Goal: Information Seeking & Learning: Learn about a topic

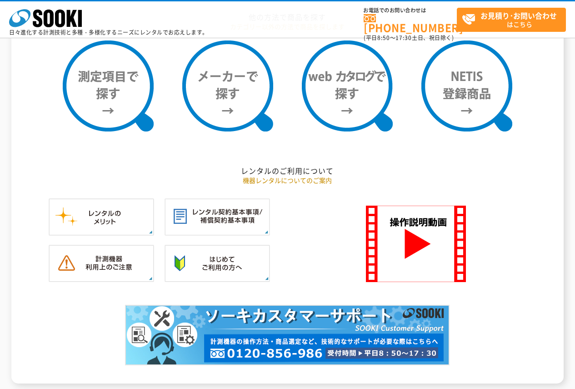
scroll to position [862, 0]
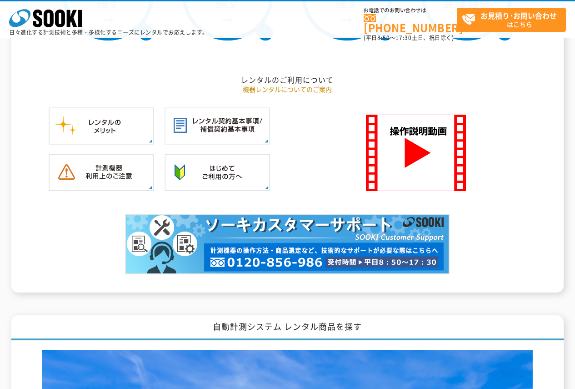
click at [287, 241] on img at bounding box center [287, 244] width 325 height 61
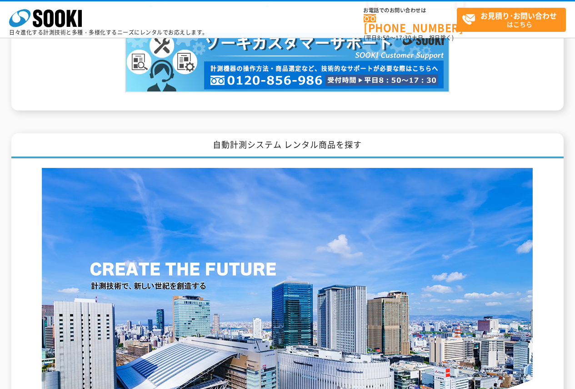
scroll to position [1181, 0]
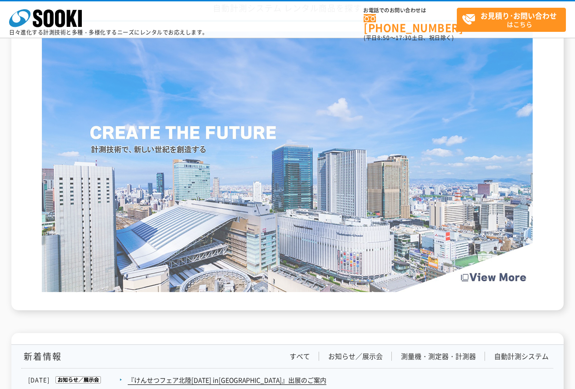
click at [87, 222] on img at bounding box center [287, 161] width 491 height 261
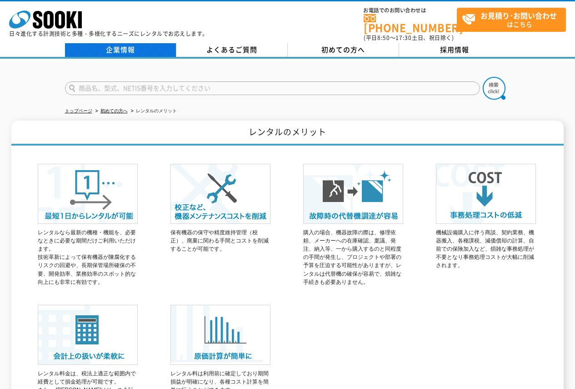
click at [146, 46] on link "企業情報" at bounding box center [120, 50] width 111 height 14
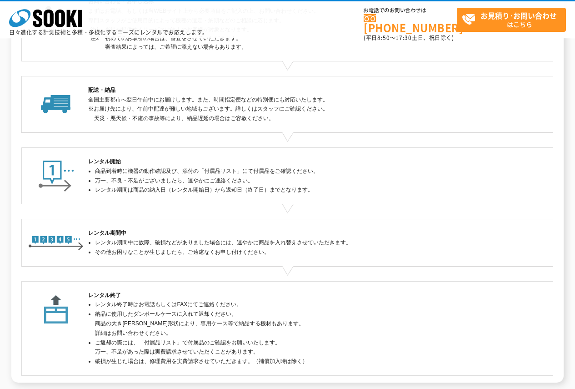
scroll to position [182, 0]
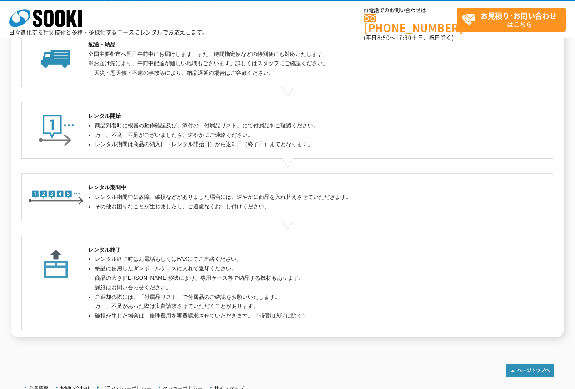
click at [248, 258] on li "レンタル終了時はお電話もしくはFAXにてご連絡ください。" at bounding box center [291, 259] width 392 height 10
click at [267, 303] on li "ご返却の際には、「付属品リスト」で付属品のご確認をお願いいたします。 万一、不足があった際は実費請求させていただくことがあります。" at bounding box center [291, 301] width 392 height 19
click at [94, 317] on ul "レンタル終了時はお電話もしくはFAXにてご連絡ください。 納品に使用したダンボールケースに入れて返却ください。 商品の大きさや形状により、専用ケース等で納品す…" at bounding box center [287, 287] width 398 height 66
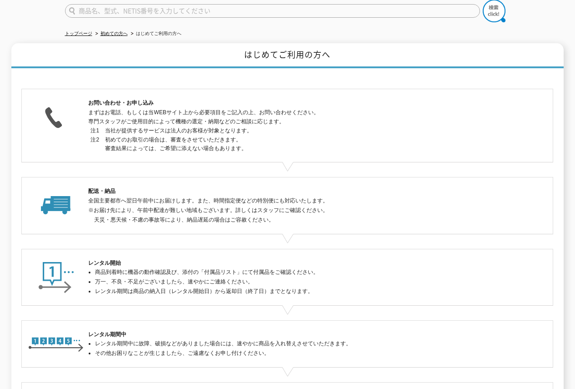
scroll to position [0, 0]
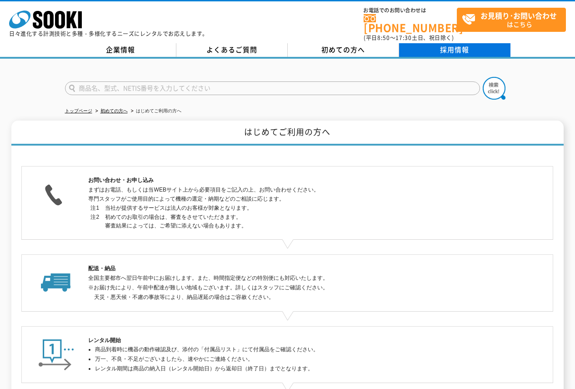
click at [424, 43] on link "採用情報" at bounding box center [454, 50] width 111 height 14
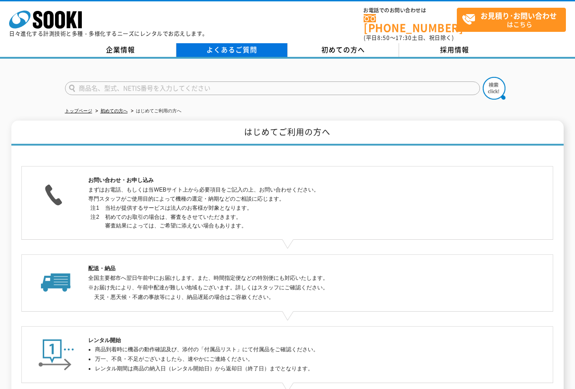
click at [242, 45] on link "よくあるご質問" at bounding box center [231, 50] width 111 height 14
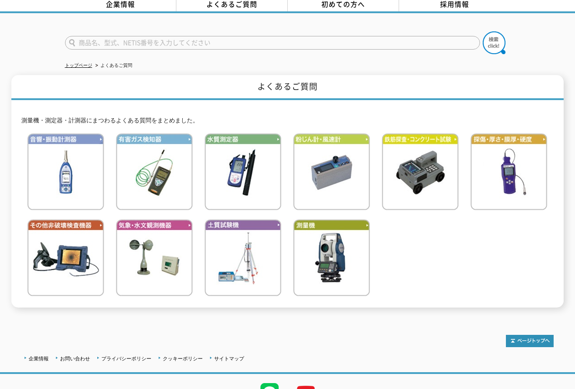
scroll to position [88, 0]
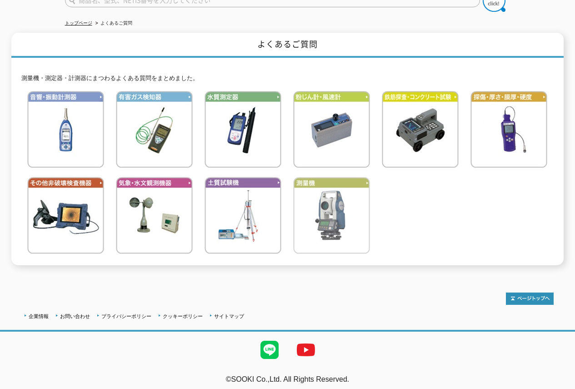
click at [324, 207] on img at bounding box center [331, 215] width 77 height 77
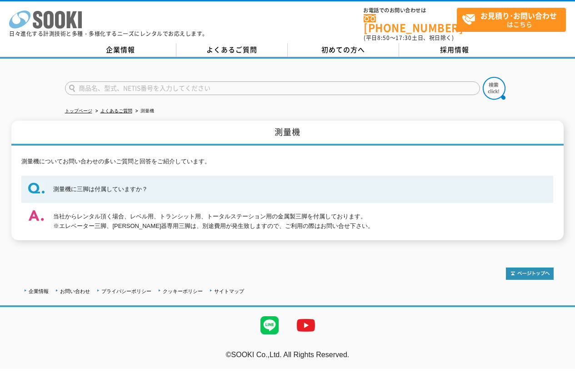
click at [47, 20] on icon at bounding box center [49, 20] width 10 height 18
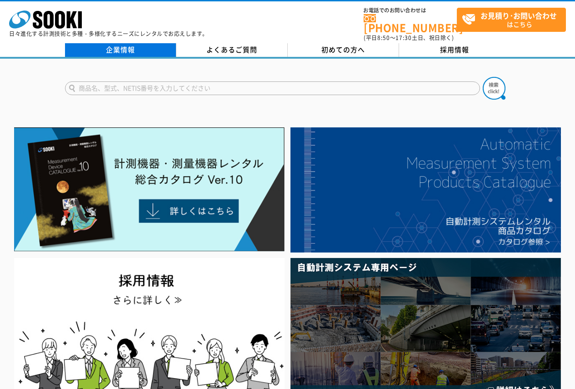
click at [143, 43] on link "企業情報" at bounding box center [120, 50] width 111 height 14
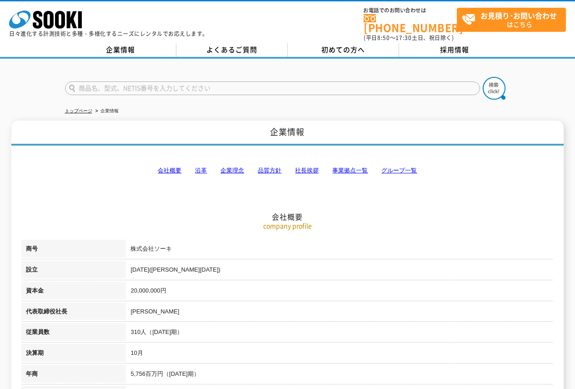
click at [202, 167] on link "沿革" at bounding box center [201, 170] width 12 height 7
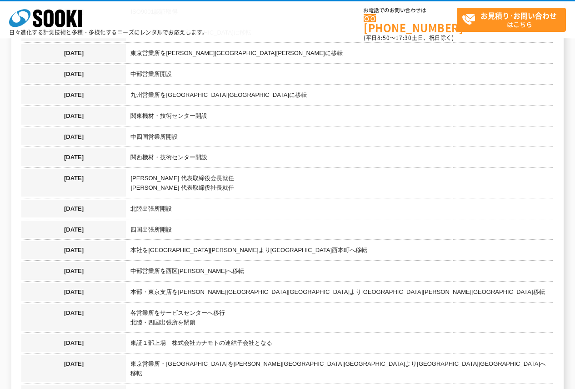
scroll to position [935, 0]
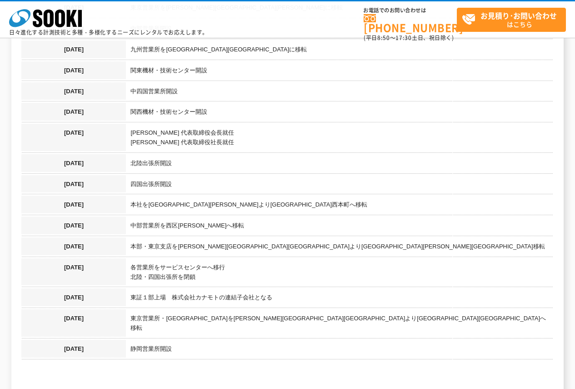
click at [463, 204] on td "本社を[GEOGRAPHIC_DATA][PERSON_NAME]より[GEOGRAPHIC_DATA]西本町へ移転" at bounding box center [340, 206] width 428 height 21
click at [333, 222] on td "中部営業所を西区[PERSON_NAME]へ移転" at bounding box center [340, 227] width 428 height 21
click at [341, 242] on td "本部・東京支店を[PERSON_NAME][GEOGRAPHIC_DATA][GEOGRAPHIC_DATA]より[GEOGRAPHIC_DATA][PERS…" at bounding box center [340, 247] width 428 height 21
click at [342, 258] on td "各営業所をサービスセンターへ移行 北陸・四国出張所を閉鎖" at bounding box center [340, 273] width 428 height 30
click at [347, 258] on td "各営業所をサービスセンターへ移行 北陸・四国出張所を閉鎖" at bounding box center [340, 273] width 428 height 30
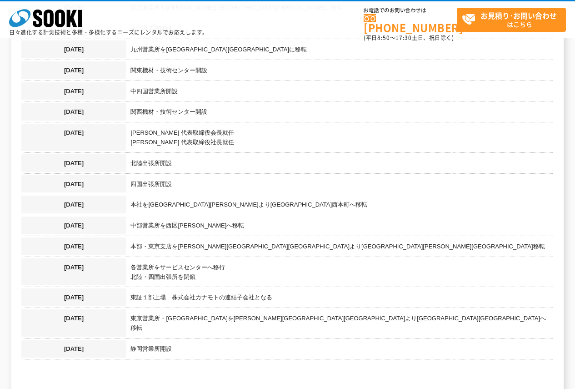
click at [346, 265] on td "各営業所をサービスセンターへ移行 北陸・四国出張所を閉鎖" at bounding box center [340, 273] width 428 height 30
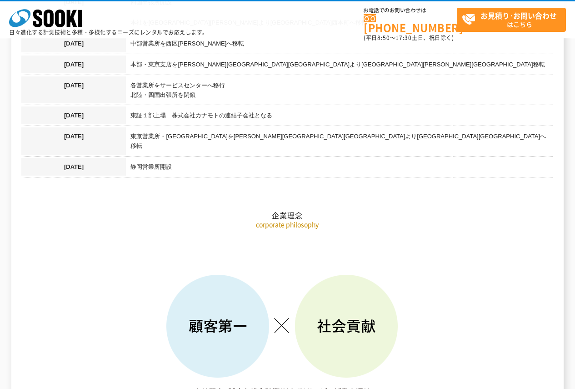
scroll to position [980, 0]
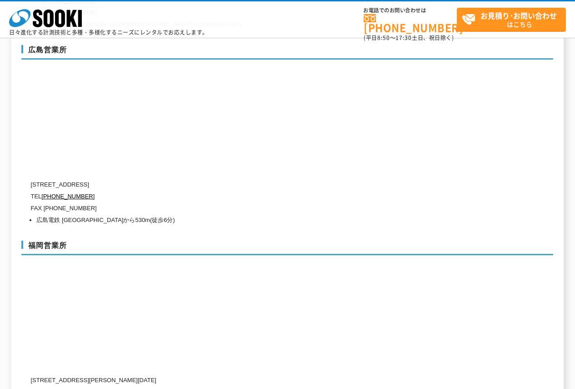
scroll to position [3366, 0]
